Goal: Use online tool/utility

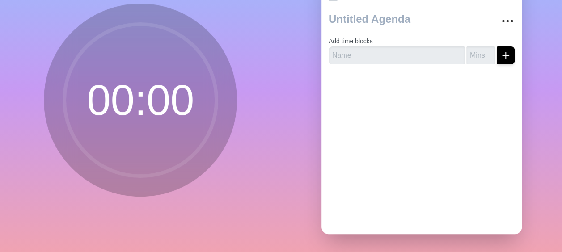
click at [159, 116] on circle at bounding box center [140, 100] width 152 height 152
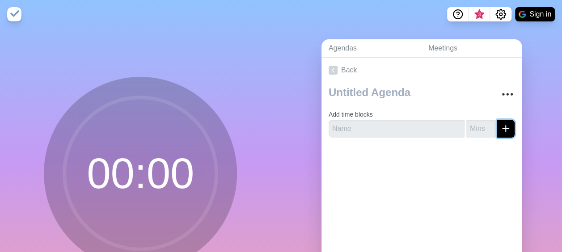
click at [503, 127] on button "submit" at bounding box center [505, 129] width 18 height 18
click at [15, 16] on img at bounding box center [14, 14] width 14 height 14
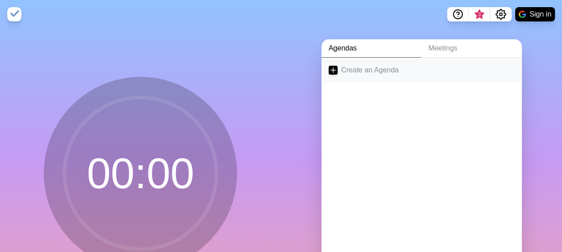
click at [344, 66] on link "Create an Agenda" at bounding box center [421, 70] width 200 height 25
